Goal: Task Accomplishment & Management: Manage account settings

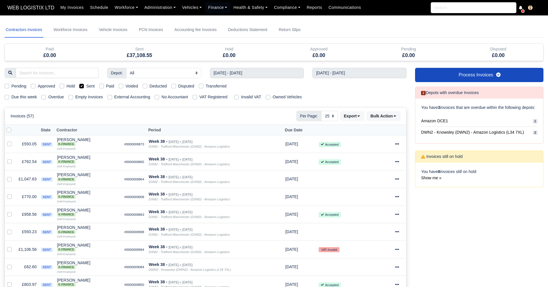
select select "25"
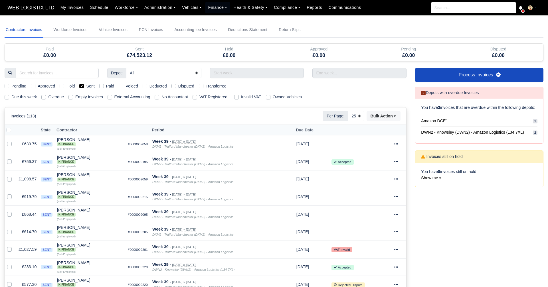
select select "25"
click at [254, 72] on input "text" at bounding box center [257, 73] width 94 height 10
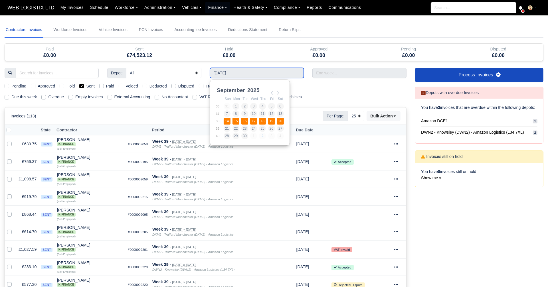
type input "14/09/2025 - 20/09/2025"
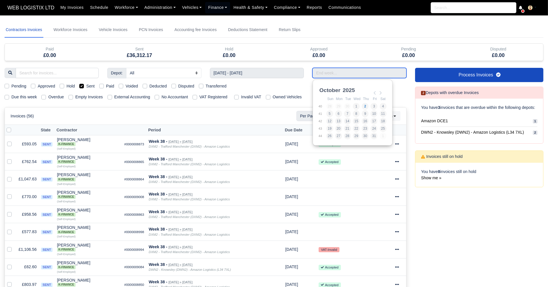
click at [331, 74] on input "Use the arrow keys to pick a date" at bounding box center [360, 73] width 94 height 10
type input "[DATE] - [DATE]"
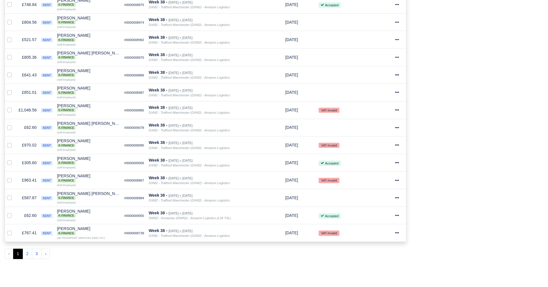
scroll to position [335, 0]
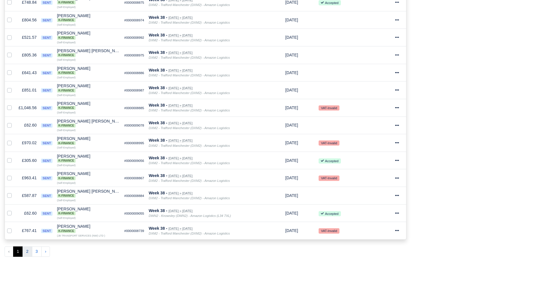
click at [26, 247] on button "2" at bounding box center [28, 252] width 10 height 10
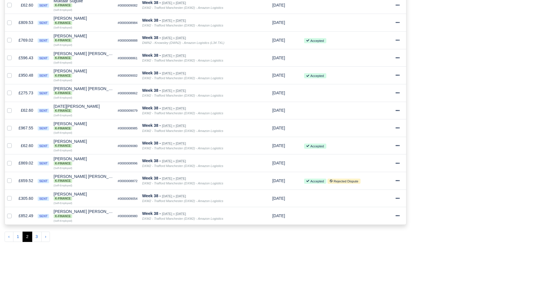
scroll to position [354, 0]
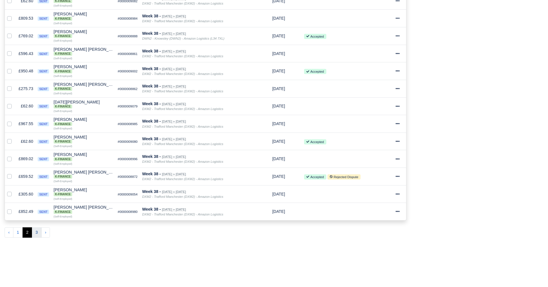
click at [37, 228] on button "3" at bounding box center [37, 233] width 10 height 10
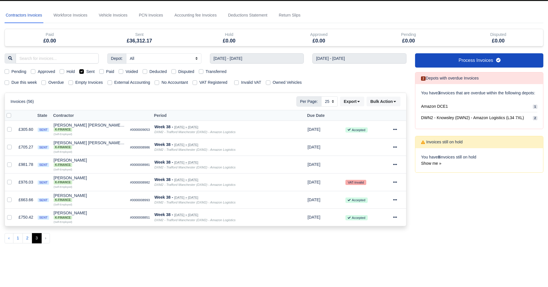
scroll to position [15, 0]
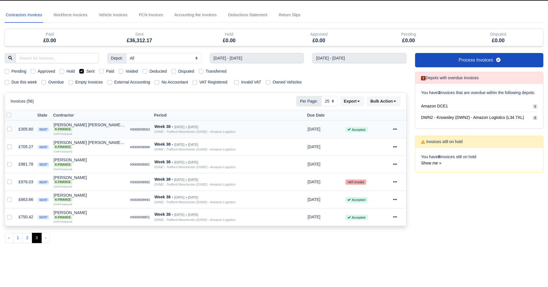
click at [396, 128] on icon at bounding box center [395, 129] width 4 height 4
click at [382, 145] on link "Show Invoice" at bounding box center [378, 146] width 51 height 9
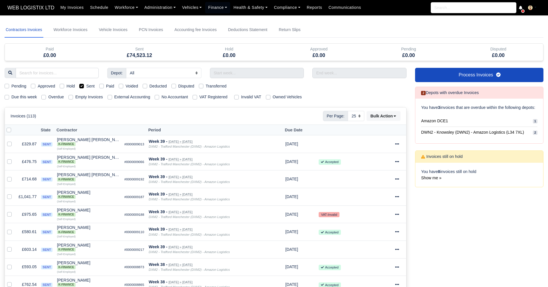
select select "25"
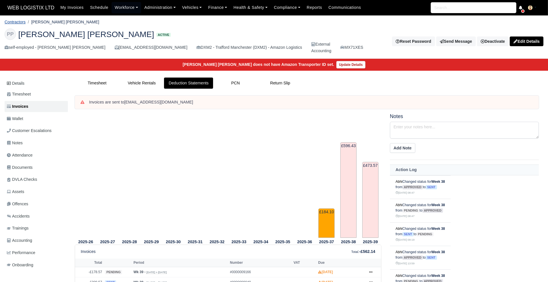
click at [15, 20] on link "Contractors" at bounding box center [15, 22] width 21 height 5
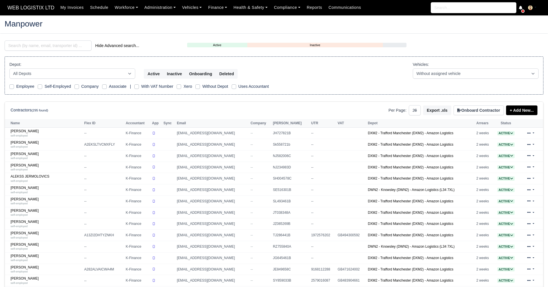
select select "25"
click at [79, 45] on input "search" at bounding box center [48, 46] width 87 height 10
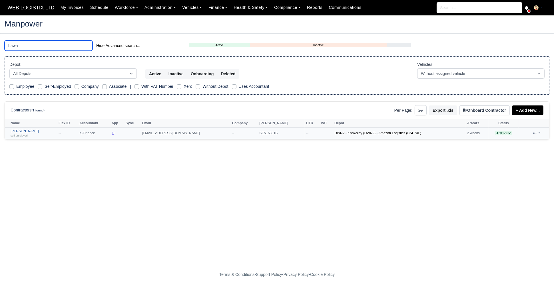
type input "hawa"
click at [25, 132] on link "Ali Hawass self-employed" at bounding box center [33, 133] width 45 height 8
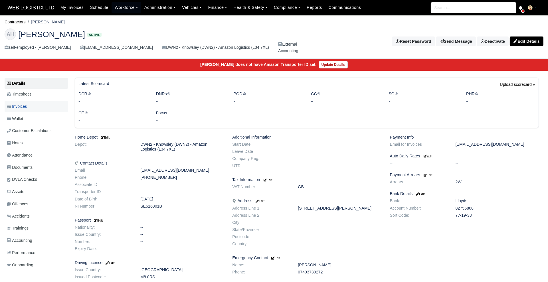
click at [32, 105] on link "Invoices" at bounding box center [36, 106] width 63 height 11
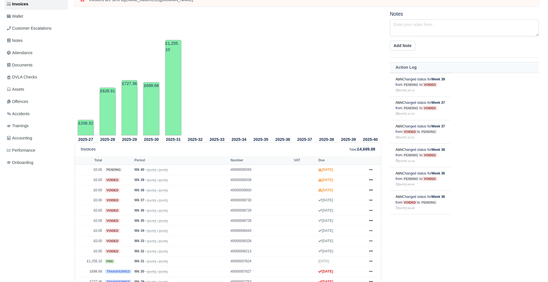
scroll to position [187, 0]
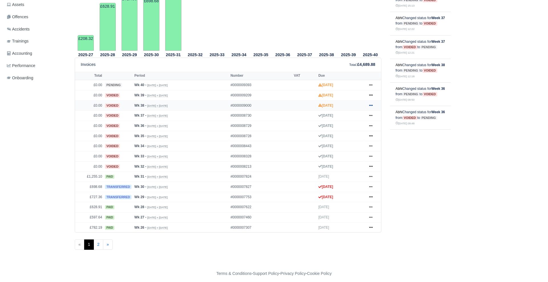
click at [371, 104] on icon at bounding box center [370, 105] width 3 height 3
click at [374, 112] on link "Show Invoice" at bounding box center [349, 116] width 51 height 12
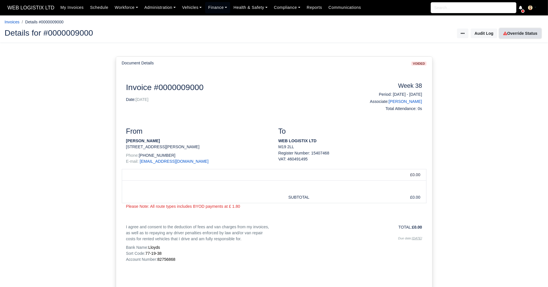
click at [519, 33] on link "Override Status" at bounding box center [521, 34] width 42 height 10
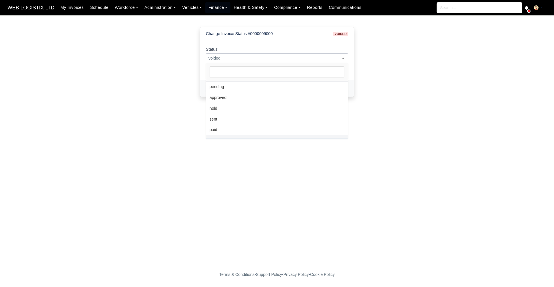
click at [271, 57] on span "voided" at bounding box center [277, 58] width 142 height 7
select select "pending"
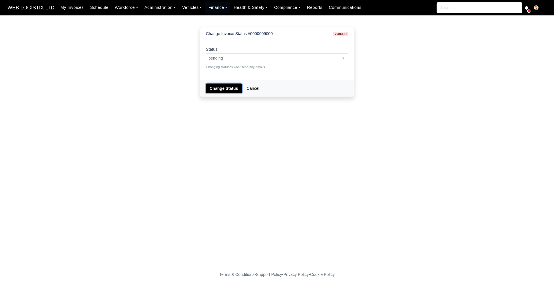
click at [216, 88] on button "Change Status" at bounding box center [224, 89] width 36 height 10
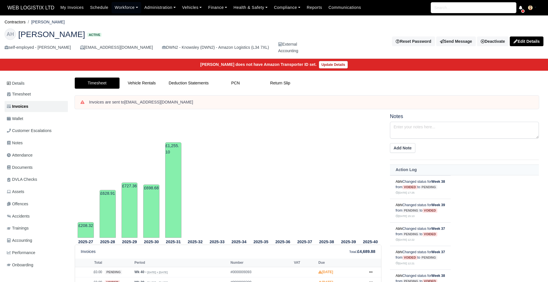
scroll to position [187, 0]
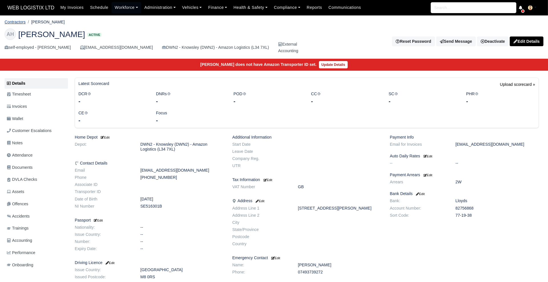
click at [19, 23] on link "Contractors" at bounding box center [15, 22] width 21 height 5
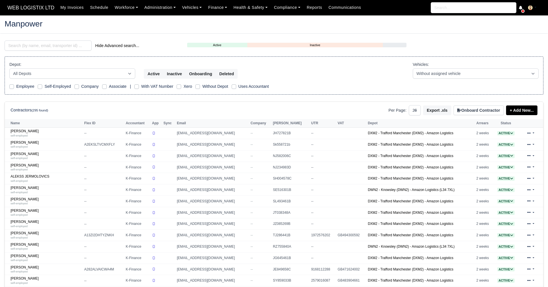
select select "25"
click at [72, 46] on input "search" at bounding box center [48, 46] width 87 height 10
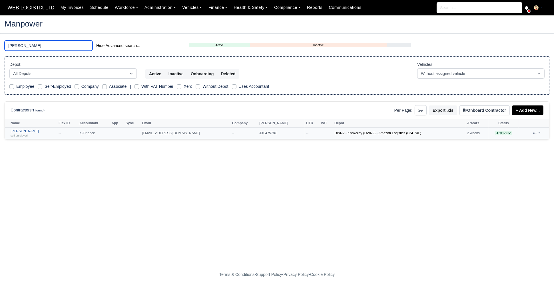
type input "jake"
click at [20, 134] on small "self-employed" at bounding box center [19, 135] width 17 height 3
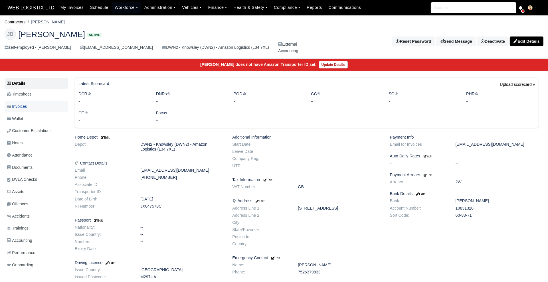
click at [21, 101] on link "Invoices" at bounding box center [36, 106] width 63 height 11
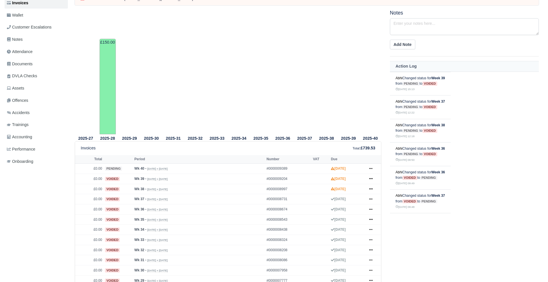
scroll to position [104, 0]
click at [372, 187] on icon at bounding box center [370, 188] width 3 height 3
click at [356, 199] on link "Show Invoice" at bounding box center [349, 199] width 51 height 12
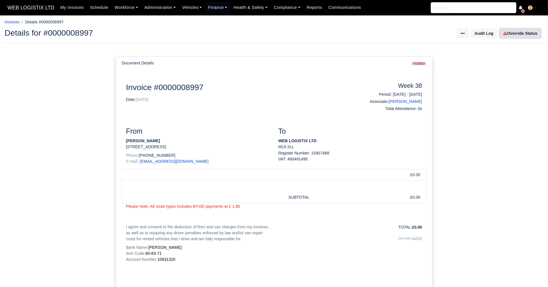
click at [515, 35] on link "Override Status" at bounding box center [521, 34] width 42 height 10
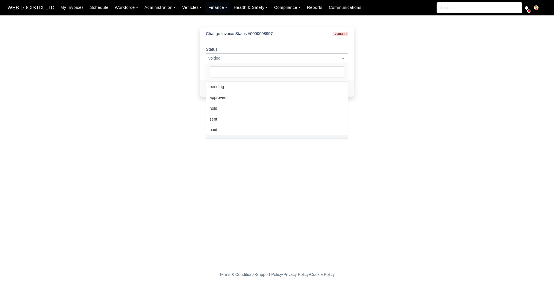
click at [241, 55] on span "voided" at bounding box center [277, 58] width 142 height 7
select select "pending"
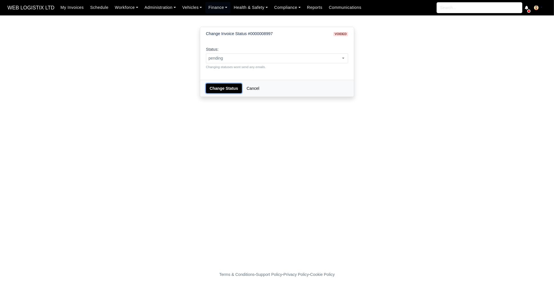
click at [220, 86] on button "Change Status" at bounding box center [224, 89] width 36 height 10
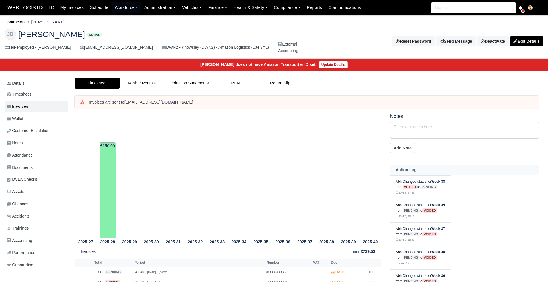
scroll to position [104, 0]
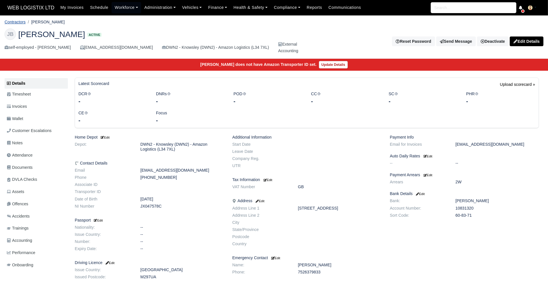
click at [17, 22] on link "Contractors" at bounding box center [15, 22] width 21 height 5
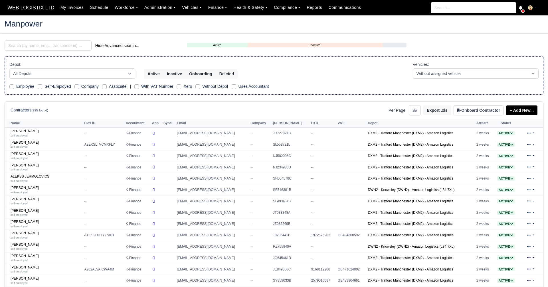
select select "25"
click at [57, 46] on input "search" at bounding box center [48, 46] width 87 height 10
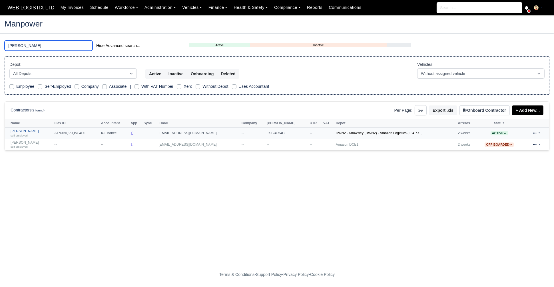
type input "[PERSON_NAME]"
click at [25, 132] on link "[PERSON_NAME] self-employed" at bounding box center [31, 133] width 41 height 8
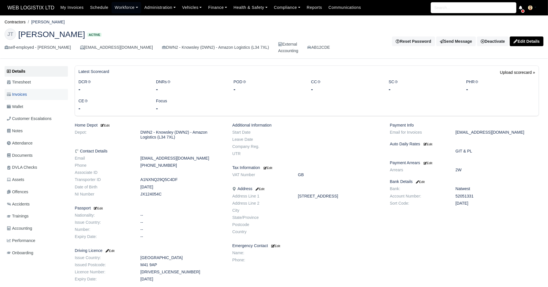
click at [21, 95] on span "Invoices" at bounding box center [17, 94] width 20 height 7
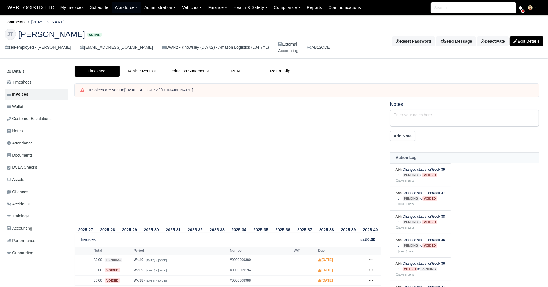
scroll to position [170, 0]
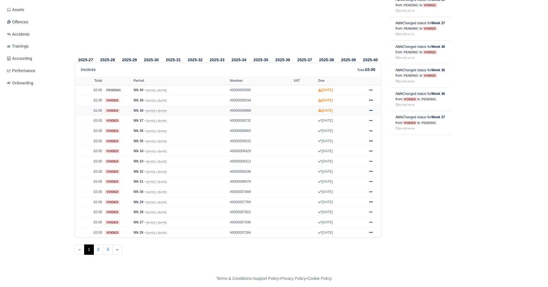
click at [372, 109] on icon at bounding box center [370, 110] width 3 height 3
click at [360, 120] on link "Show Invoice" at bounding box center [349, 121] width 51 height 12
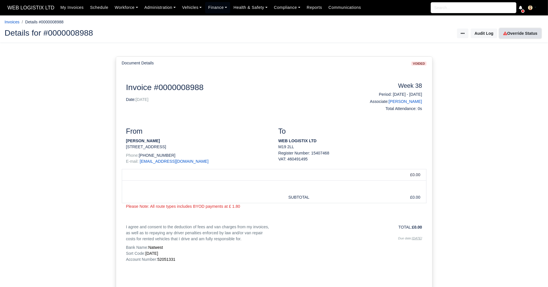
click at [507, 35] on icon at bounding box center [505, 34] width 4 height 4
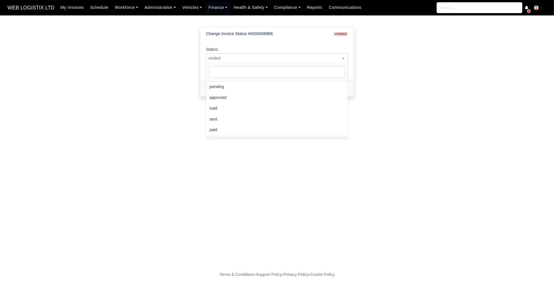
click at [284, 59] on span "voided" at bounding box center [277, 58] width 142 height 7
select select "pending"
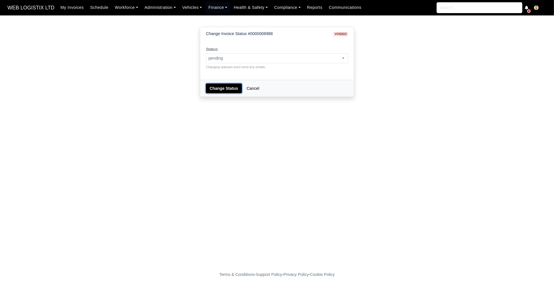
click at [217, 88] on button "Change Status" at bounding box center [224, 89] width 36 height 10
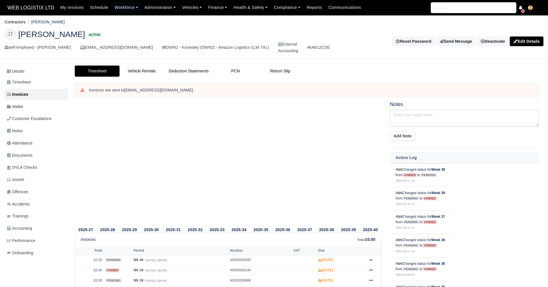
scroll to position [170, 0]
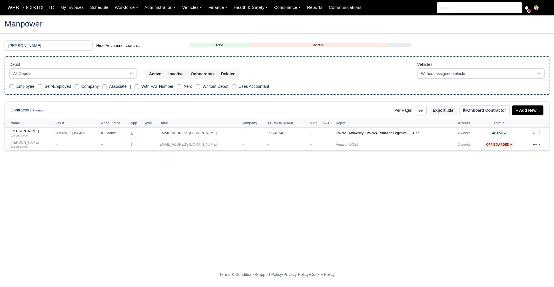
select select "25"
type input "jo"
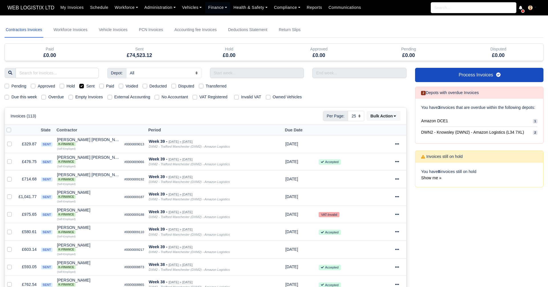
select select "25"
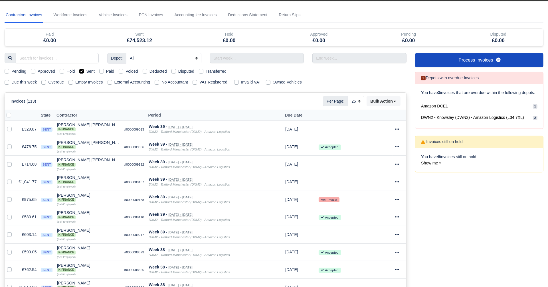
click at [86, 70] on label "Sent" at bounding box center [90, 71] width 8 height 7
click at [81, 70] on input "Sent" at bounding box center [81, 70] width 5 height 5
checkbox input "false"
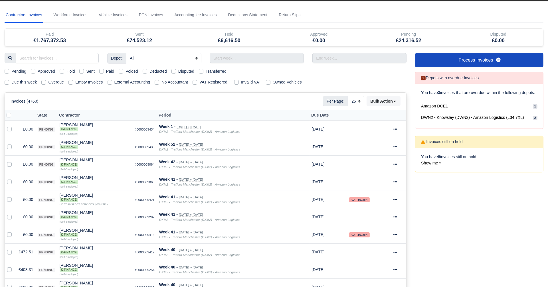
click at [11, 70] on label "Pending" at bounding box center [18, 71] width 15 height 7
click at [8, 70] on input "Pending" at bounding box center [7, 70] width 5 height 5
checkbox input "true"
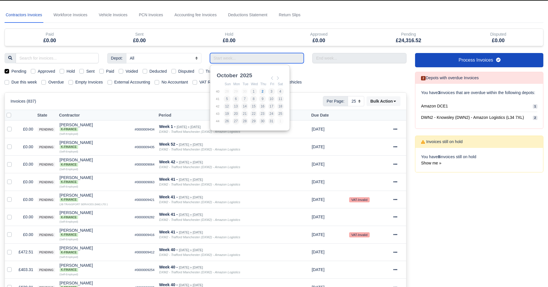
click at [231, 61] on input "Use the arrow keys to pick a date" at bounding box center [257, 58] width 94 height 10
type input "[DATE] - [DATE]"
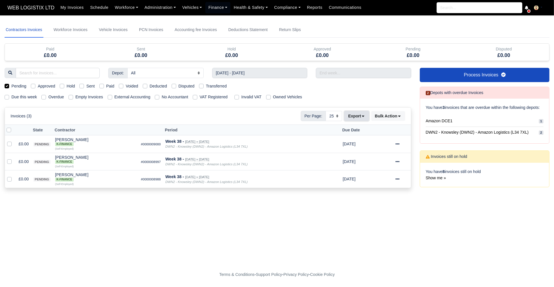
click at [361, 117] on icon at bounding box center [363, 116] width 4 height 4
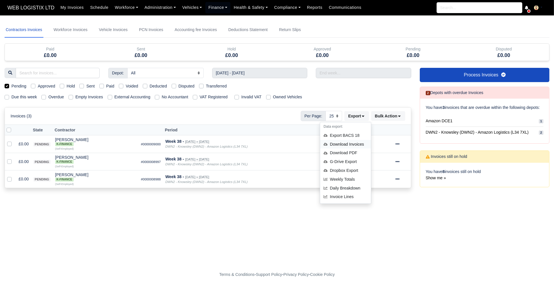
click at [352, 143] on div "Download Invoices" at bounding box center [345, 144] width 51 height 9
click at [396, 143] on icon at bounding box center [397, 144] width 4 height 4
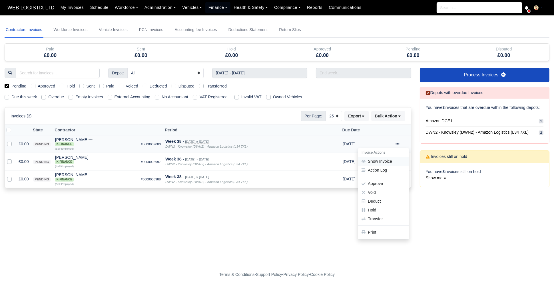
click at [392, 159] on link "Show Invoice" at bounding box center [383, 161] width 51 height 9
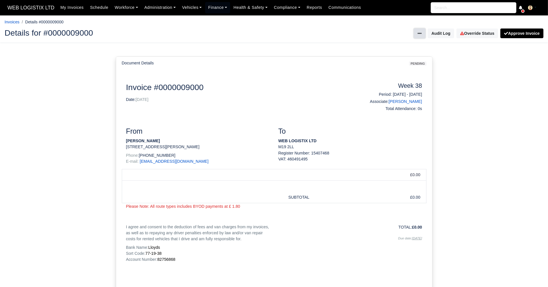
click at [422, 37] on button at bounding box center [419, 34] width 11 height 10
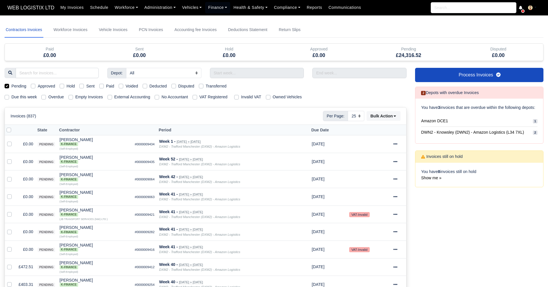
select select "25"
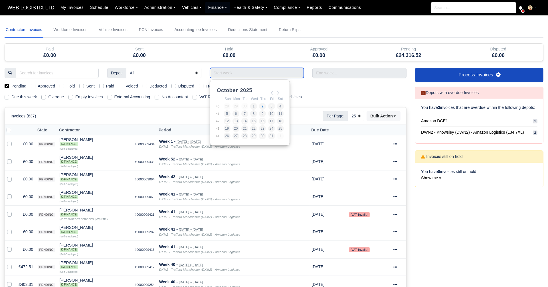
click at [287, 70] on input "Use the arrow keys to pick a date" at bounding box center [257, 73] width 94 height 10
type input "[DATE] - [DATE]"
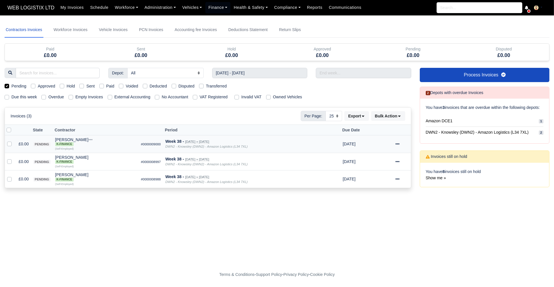
click at [396, 144] on icon at bounding box center [397, 144] width 4 height 1
click at [382, 232] on link "Print" at bounding box center [383, 232] width 51 height 9
click at [396, 144] on icon at bounding box center [397, 144] width 4 height 1
click at [382, 190] on button "Void" at bounding box center [383, 192] width 51 height 9
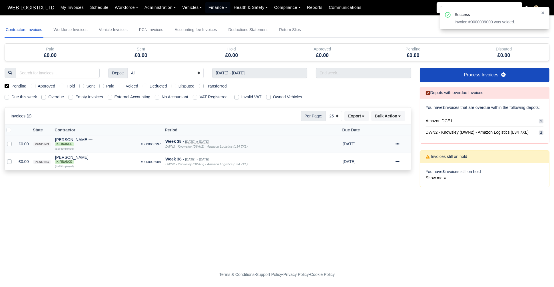
click at [397, 144] on icon at bounding box center [397, 144] width 4 height 1
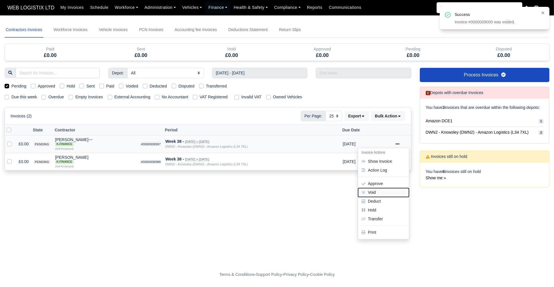
click at [385, 192] on button "Void" at bounding box center [383, 192] width 51 height 9
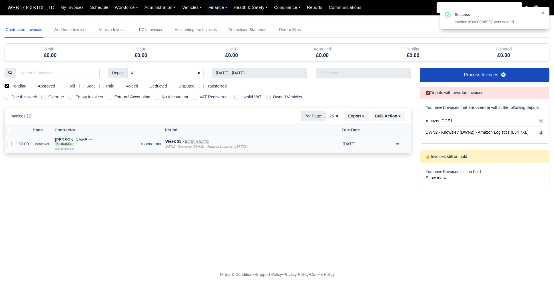
click at [397, 144] on icon at bounding box center [397, 144] width 4 height 1
click at [386, 189] on button "Void" at bounding box center [383, 192] width 51 height 9
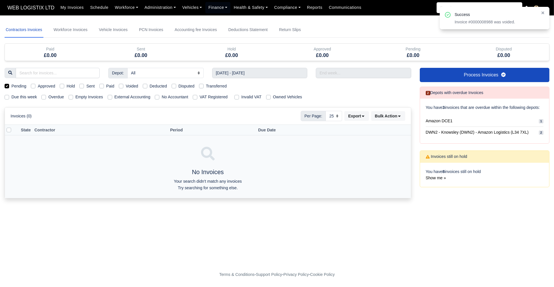
click at [11, 88] on label "Pending" at bounding box center [18, 86] width 15 height 7
click at [5, 88] on input "Pending" at bounding box center [7, 85] width 5 height 5
checkbox input "false"
